Goal: Communication & Community: Connect with others

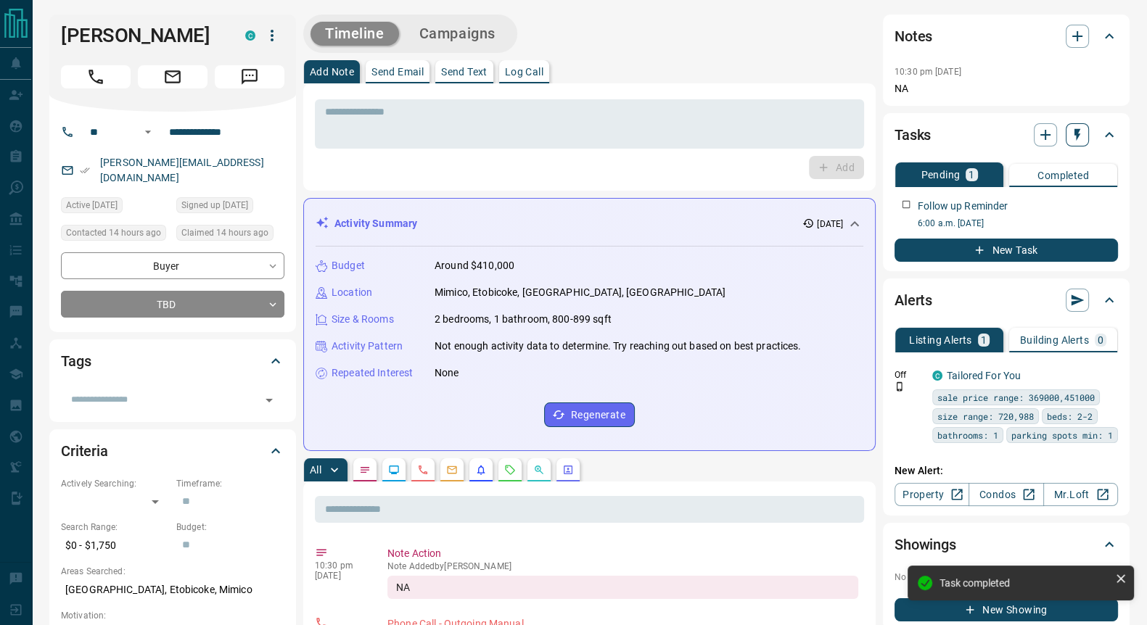
click at [1076, 139] on icon "button" at bounding box center [1077, 135] width 6 height 12
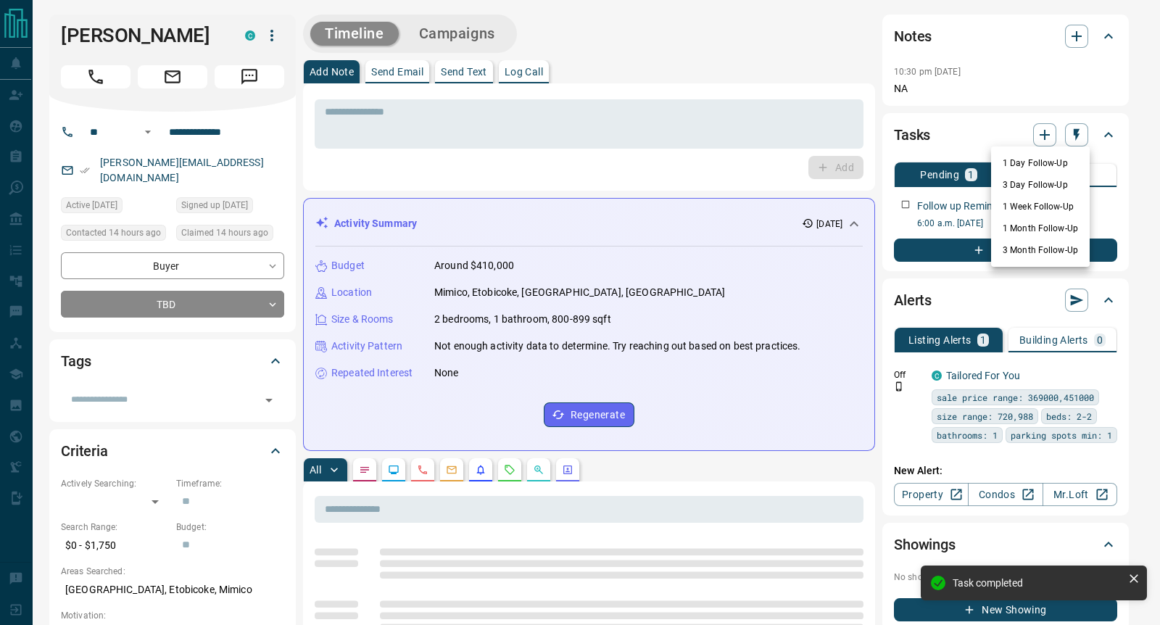
click at [1018, 165] on li "1 Day Follow-Up" at bounding box center [1040, 163] width 99 height 22
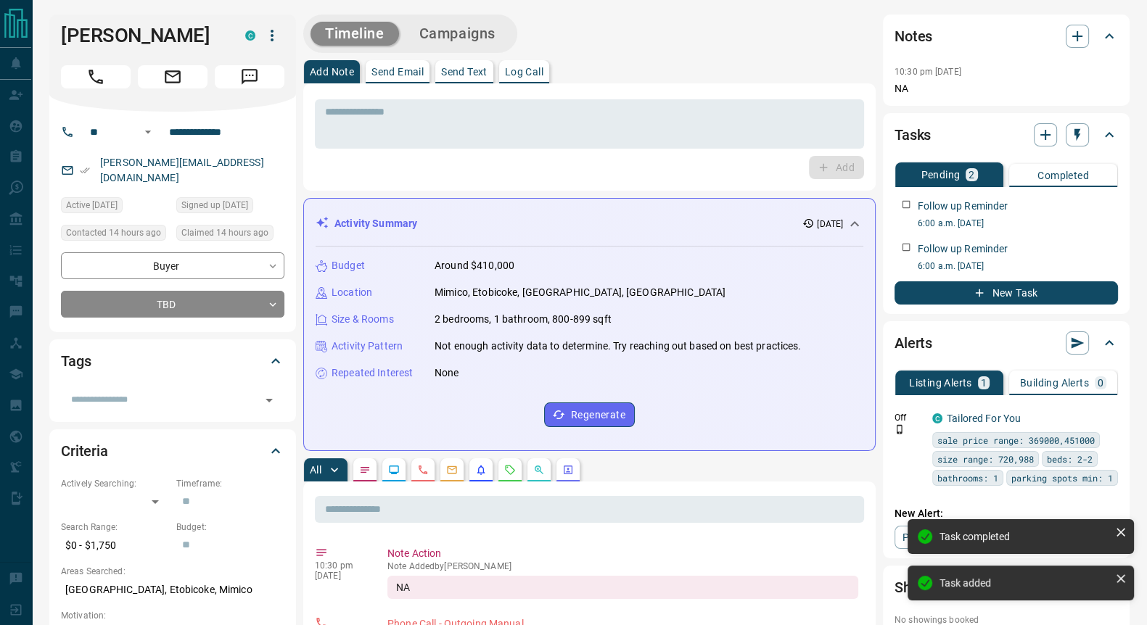
click at [1081, 136] on icon "button" at bounding box center [1077, 135] width 15 height 15
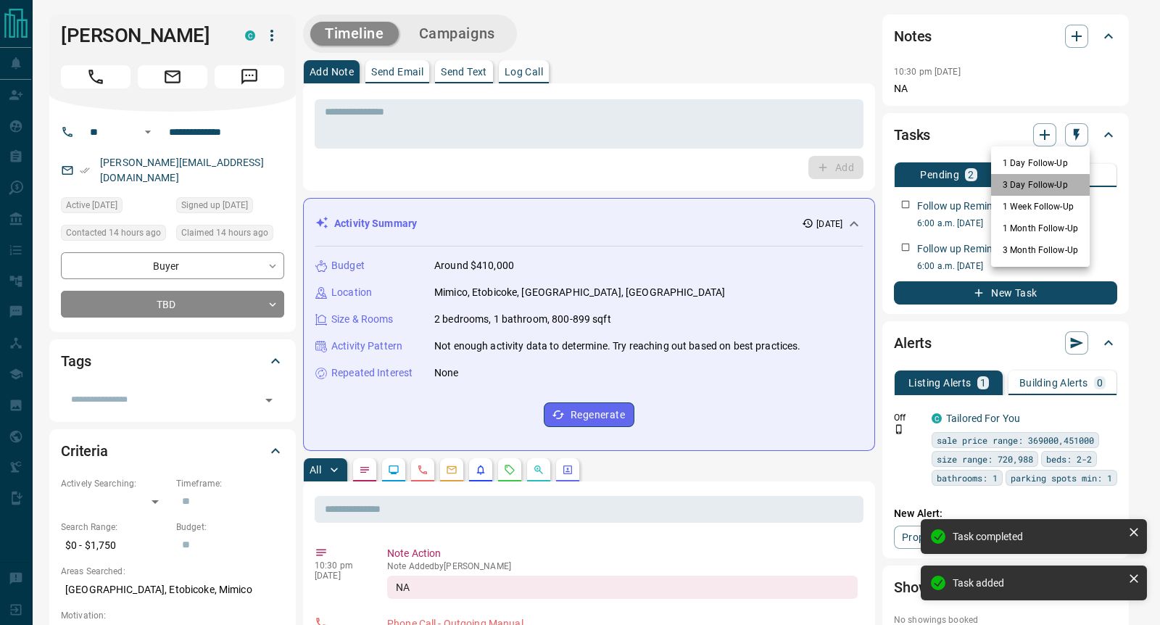
click at [1024, 186] on li "3 Day Follow-Up" at bounding box center [1040, 185] width 99 height 22
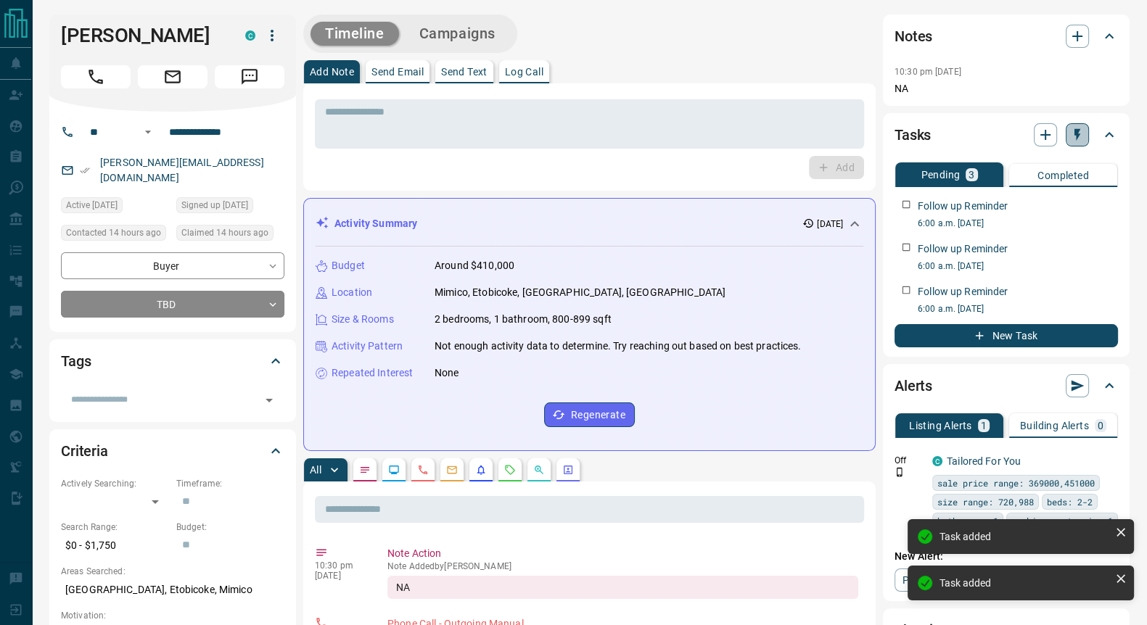
click at [1071, 136] on icon "button" at bounding box center [1077, 135] width 15 height 15
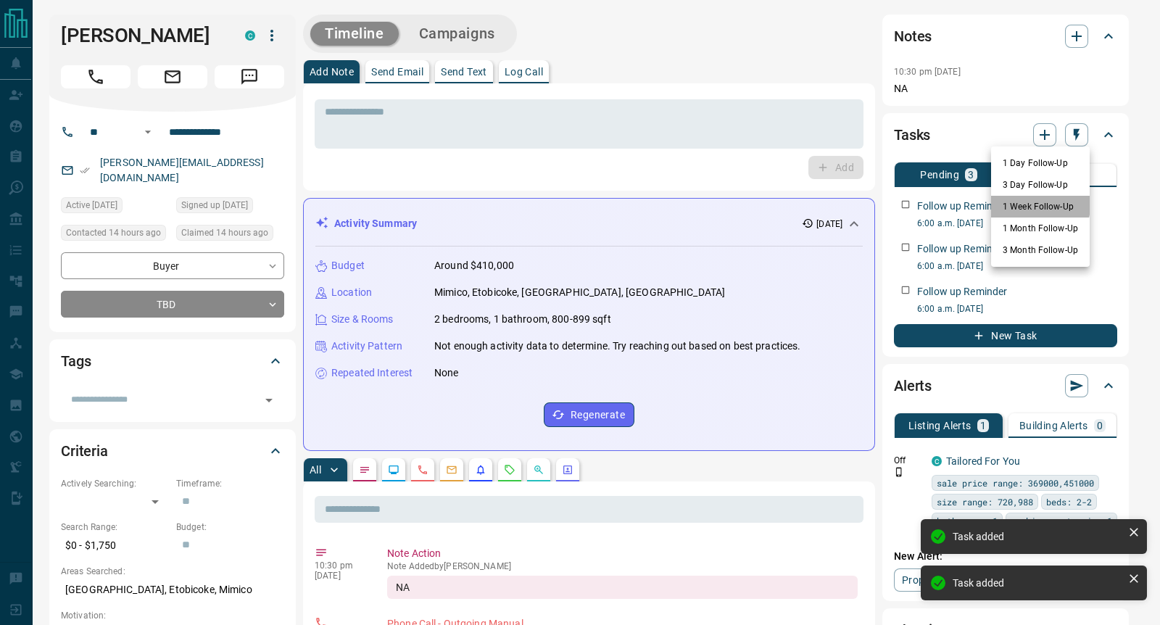
click at [1023, 205] on li "1 Week Follow-Up" at bounding box center [1040, 207] width 99 height 22
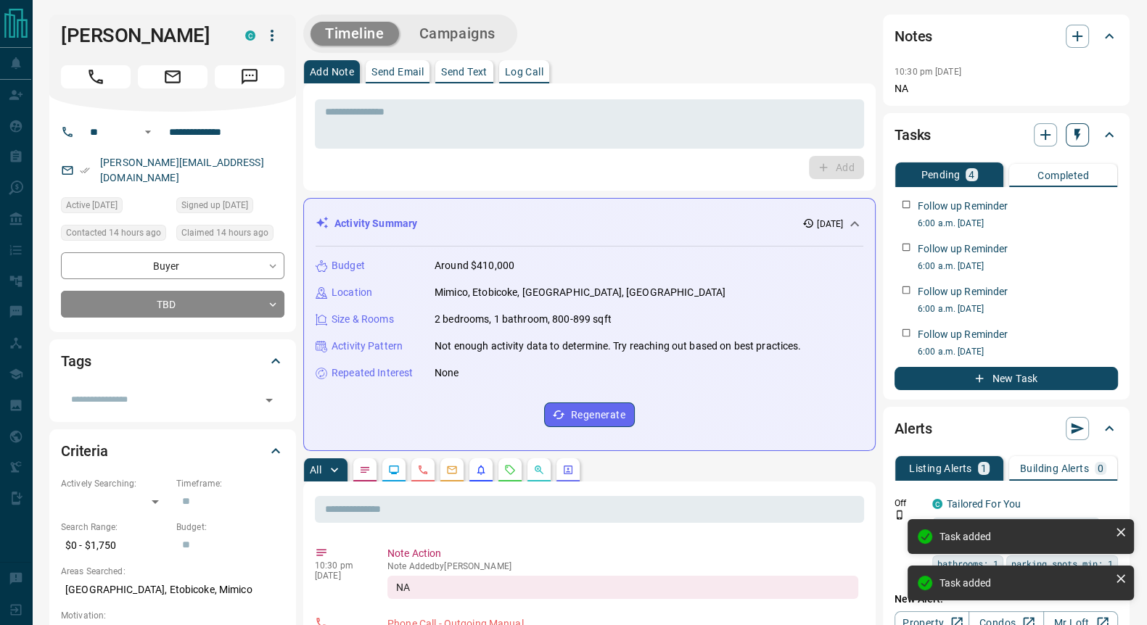
click at [1081, 139] on icon "button" at bounding box center [1077, 135] width 15 height 15
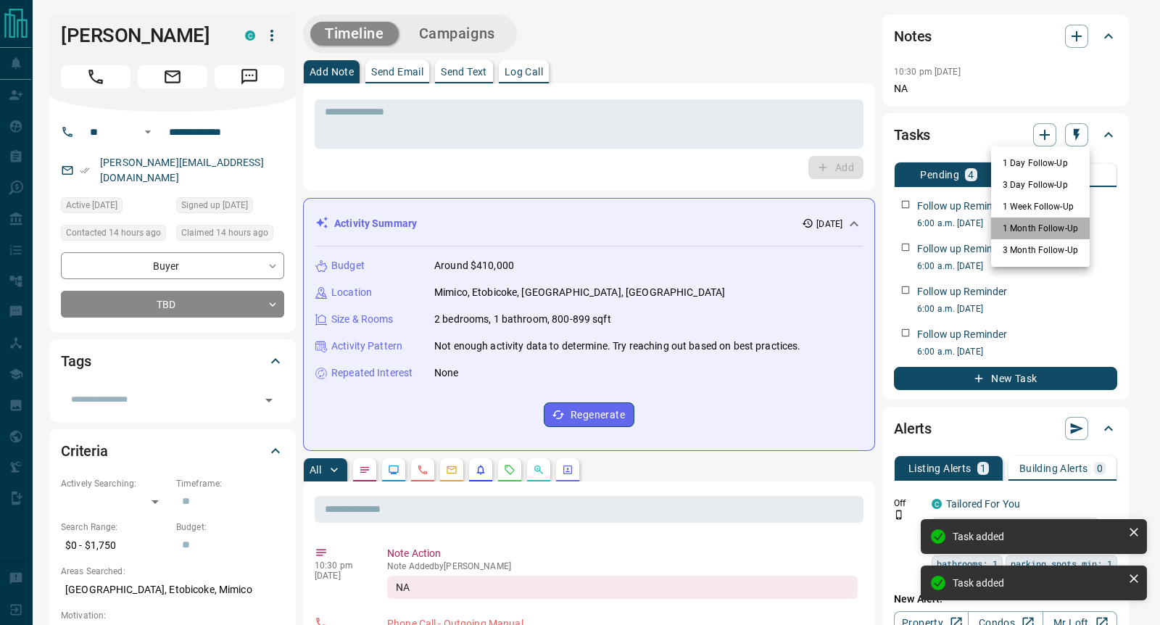
click at [1041, 225] on li "1 Month Follow-Up" at bounding box center [1040, 229] width 99 height 22
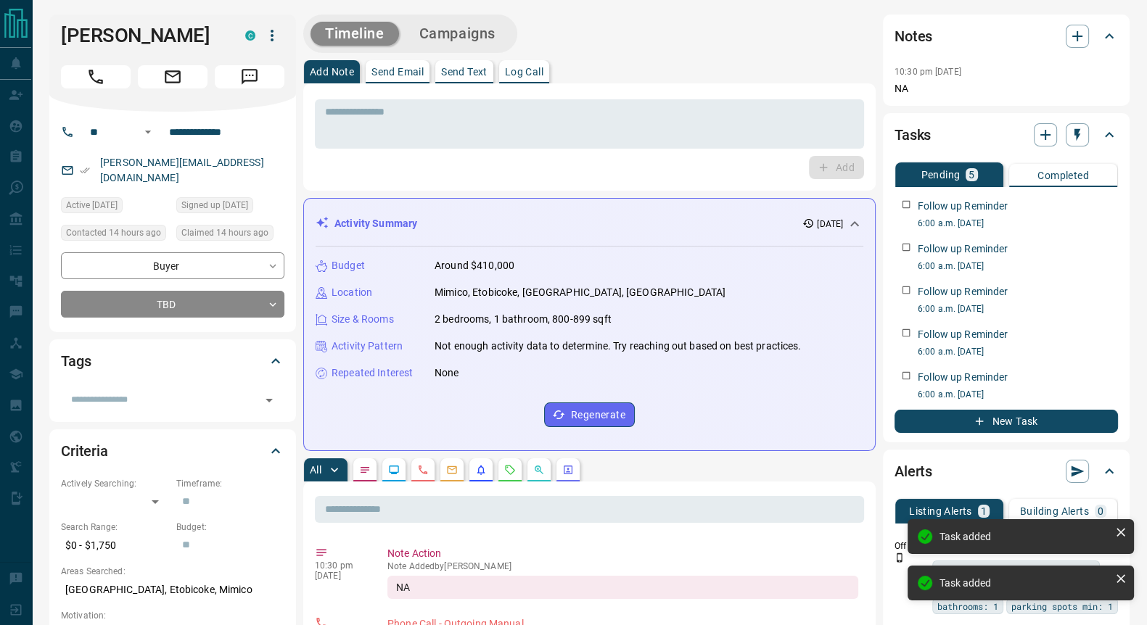
click at [446, 70] on p "Send Text" at bounding box center [464, 72] width 46 height 10
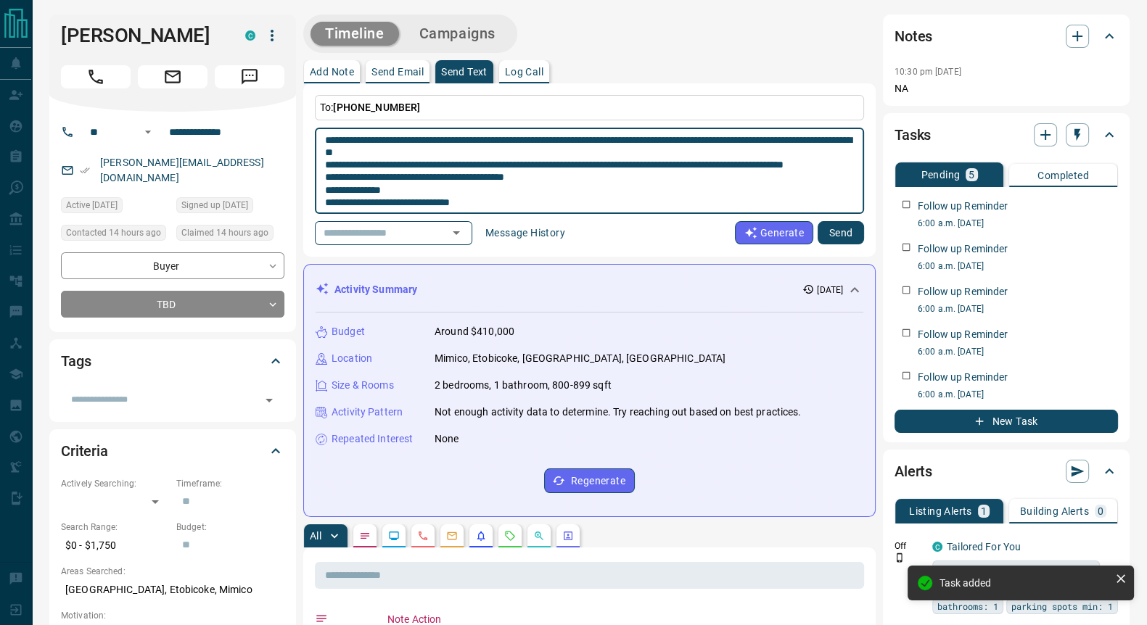
click at [339, 139] on textarea "**********" at bounding box center [589, 171] width 529 height 74
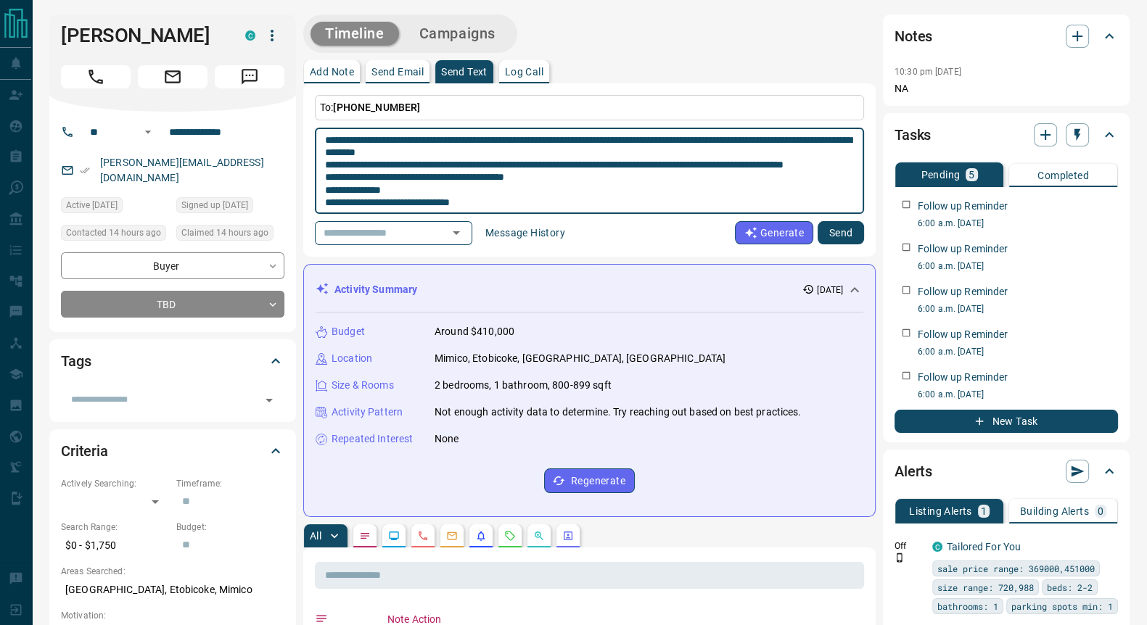
scroll to position [26, 0]
type textarea "**********"
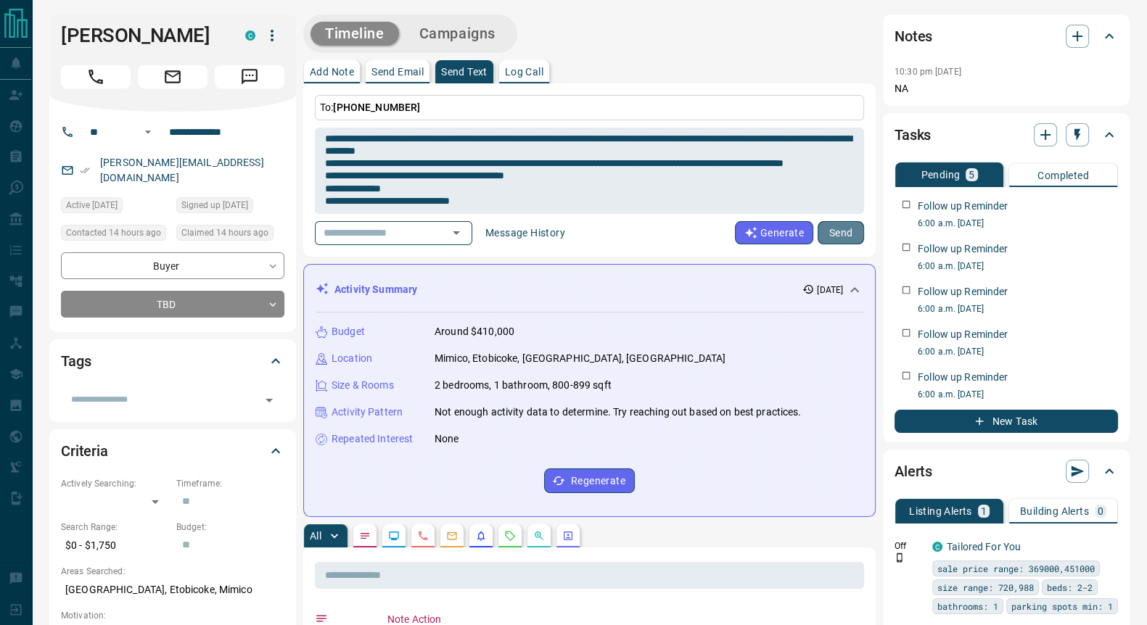
click at [851, 236] on button "Send" at bounding box center [840, 232] width 46 height 23
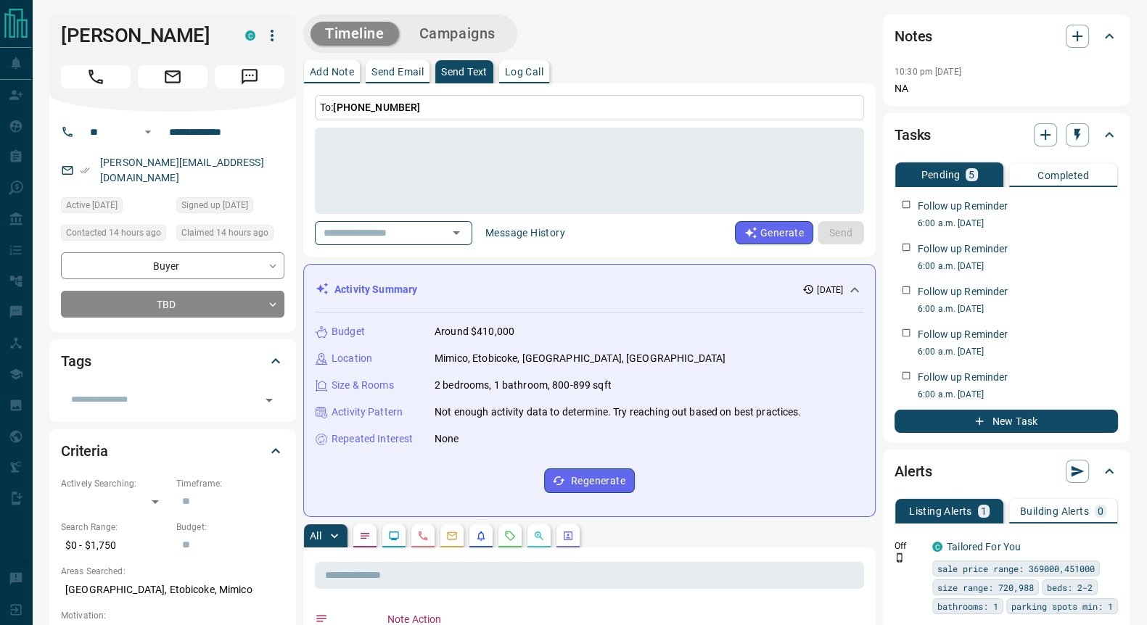
scroll to position [0, 0]
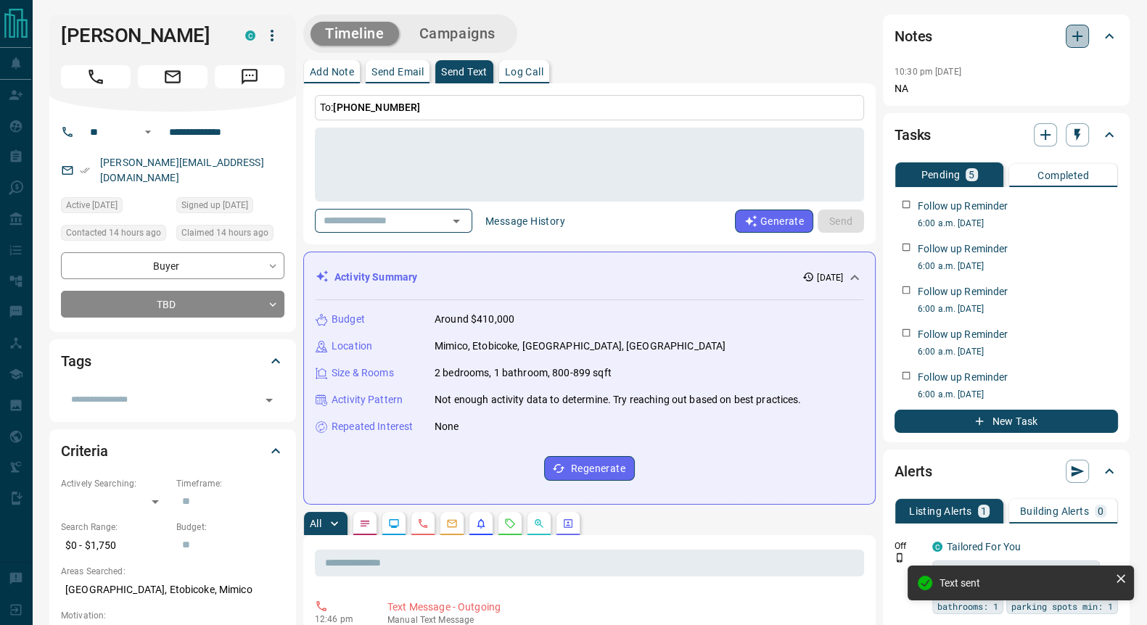
click at [1071, 38] on icon "button" at bounding box center [1076, 36] width 17 height 17
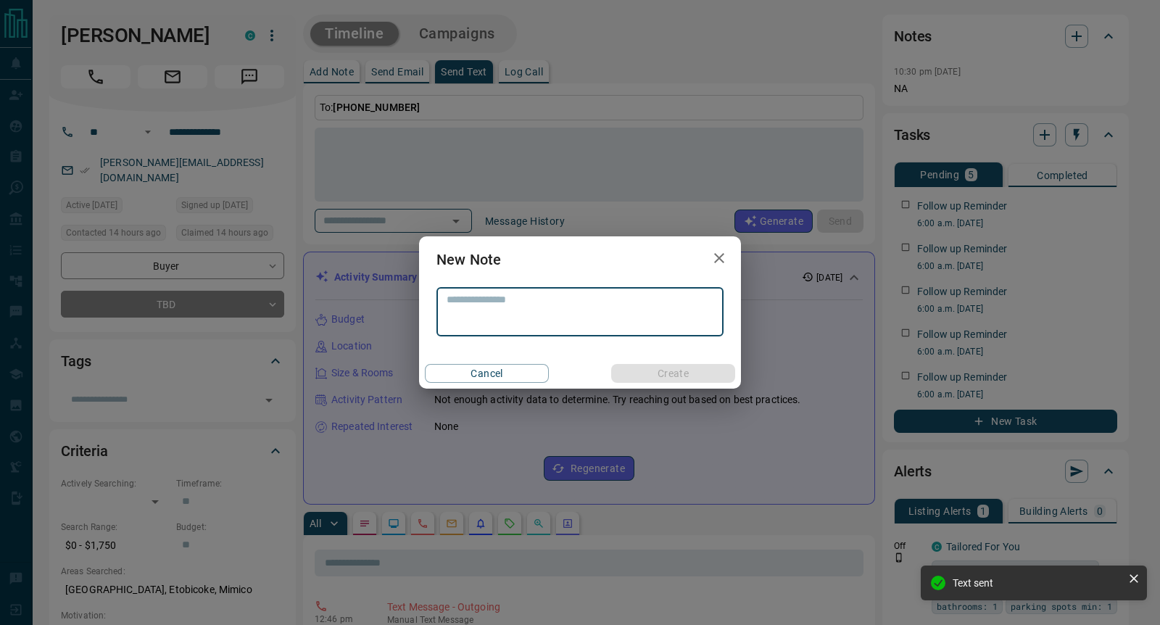
click at [456, 306] on textarea at bounding box center [580, 312] width 267 height 37
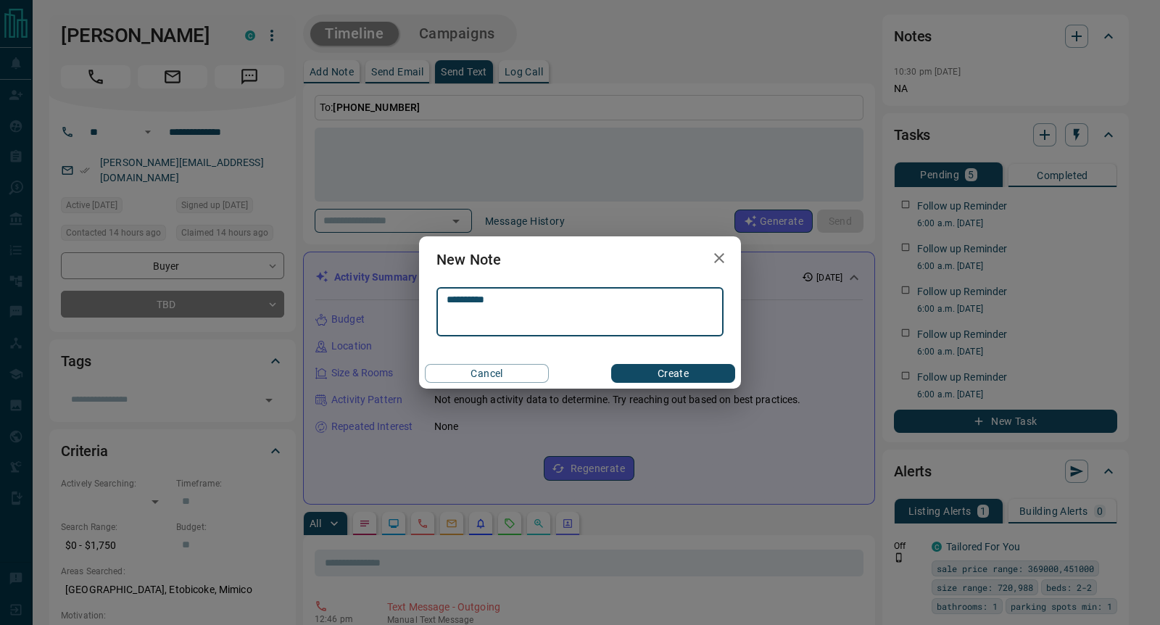
type textarea "**********"
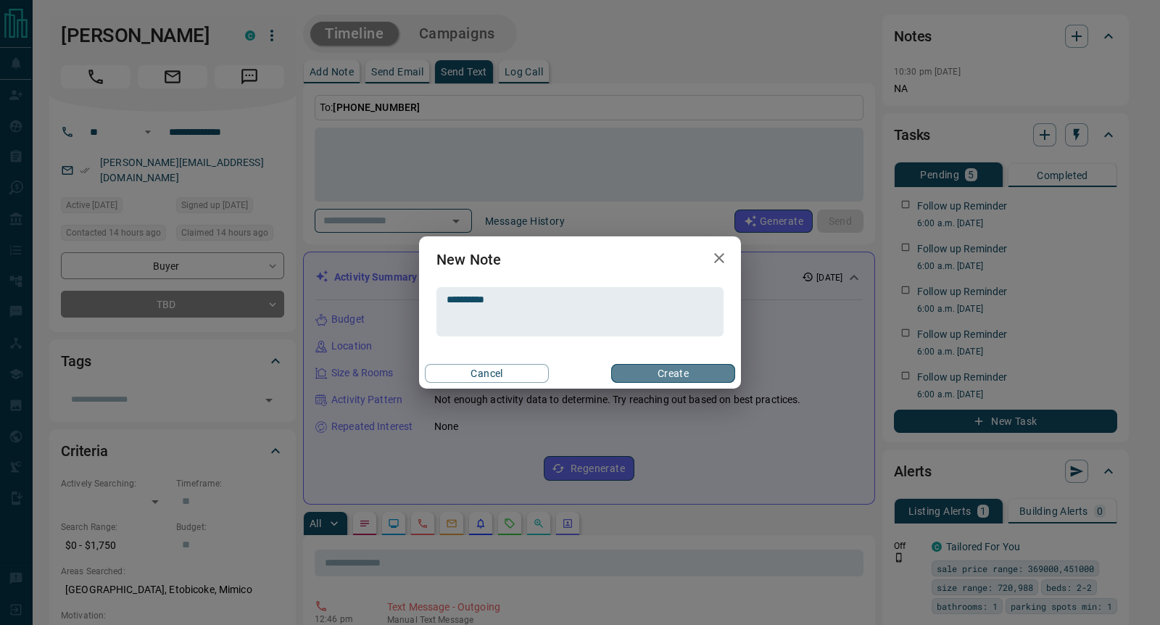
click at [690, 371] on button "Create" at bounding box center [673, 373] width 124 height 19
